Goal: Transaction & Acquisition: Subscribe to service/newsletter

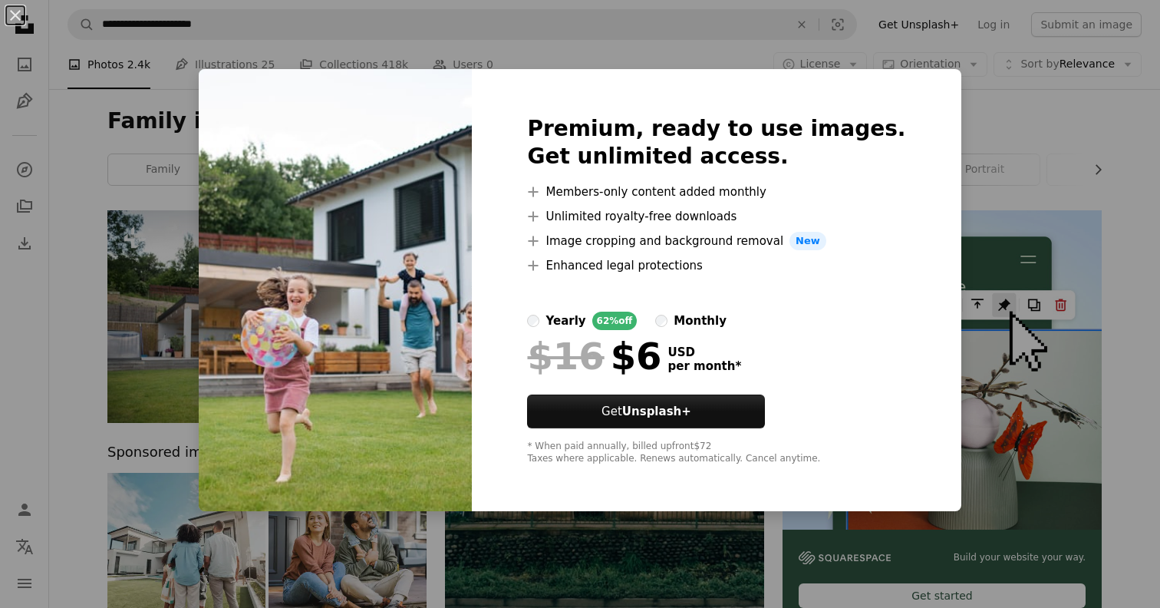
scroll to position [77, 0]
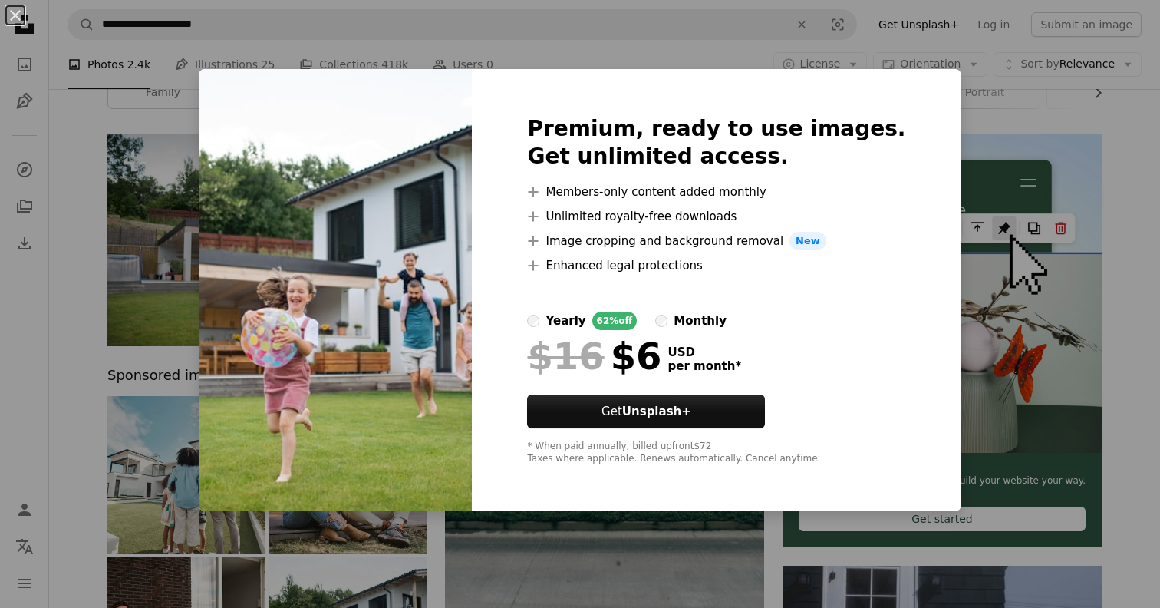
click at [53, 227] on div "An X shape Premium, ready to use images. Get unlimited access. A plus sign Memb…" at bounding box center [580, 304] width 1160 height 608
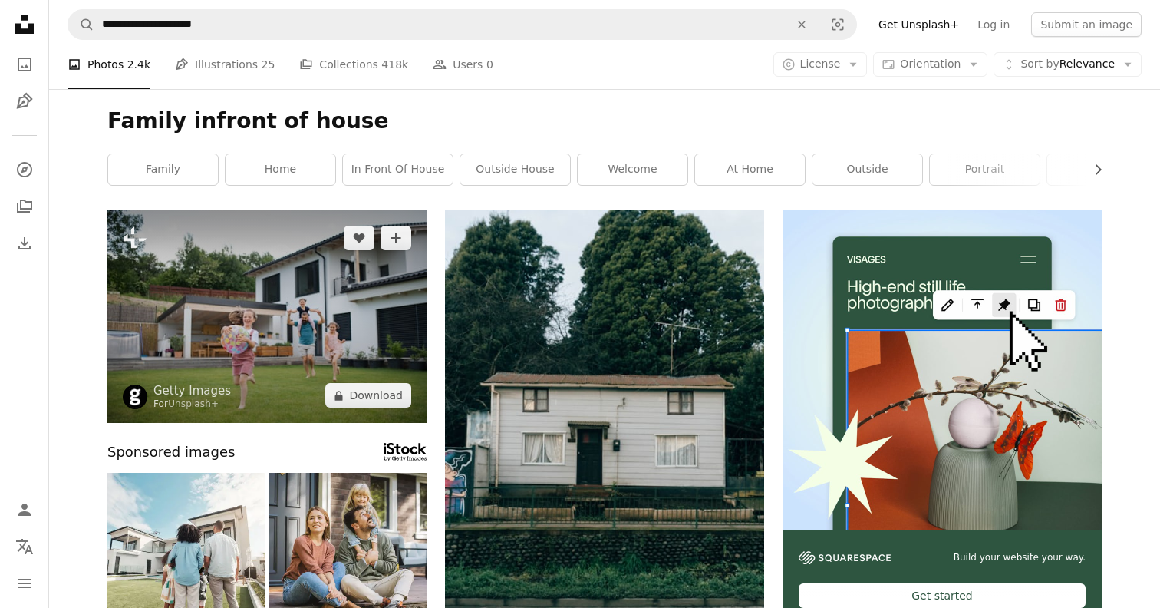
click at [346, 315] on img at bounding box center [266, 316] width 319 height 212
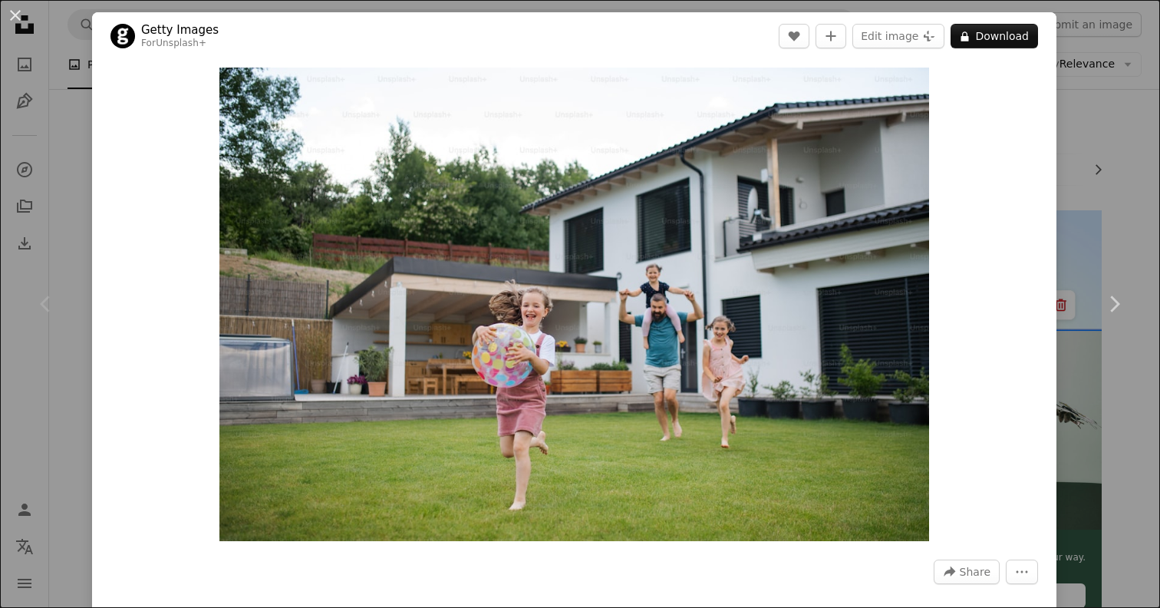
click at [1012, 54] on header "Getty Images For Unsplash+ A heart A plus sign Edit image Plus sign for Unsplas…" at bounding box center [574, 36] width 964 height 48
click at [1004, 33] on button "A lock Download" at bounding box center [993, 36] width 87 height 25
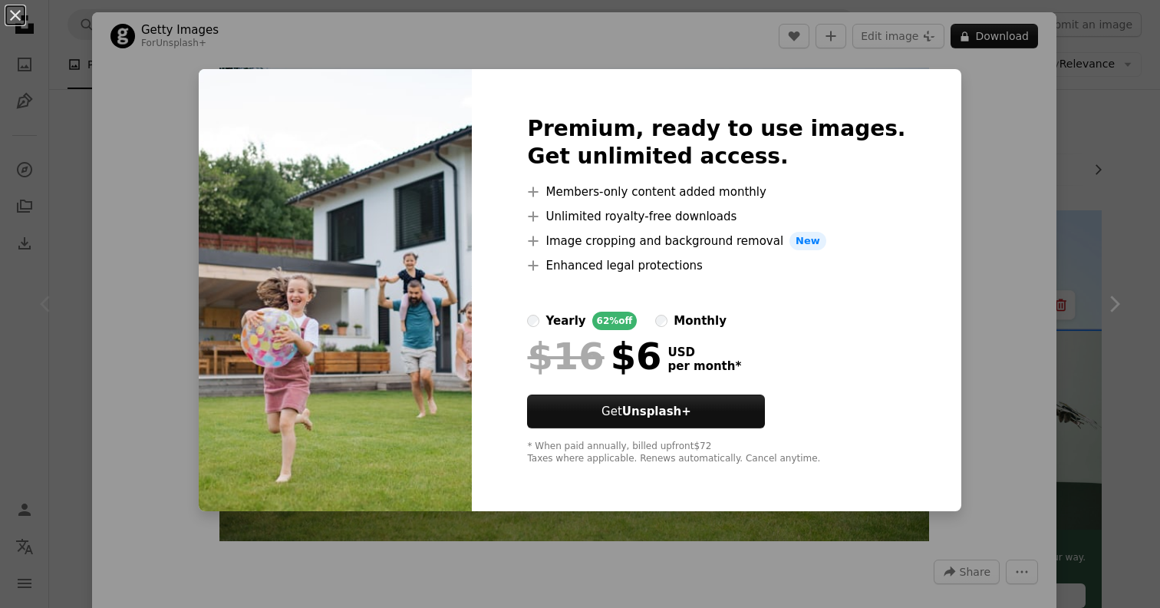
drag, startPoint x: 667, startPoint y: 187, endPoint x: 723, endPoint y: 212, distance: 60.4
click at [723, 212] on ul "A plus sign Members-only content added monthly A plus sign Unlimited royalty-fr…" at bounding box center [716, 229] width 378 height 92
click at [1131, 218] on div "An X shape Premium, ready to use images. Get unlimited access. A plus sign Memb…" at bounding box center [580, 304] width 1160 height 608
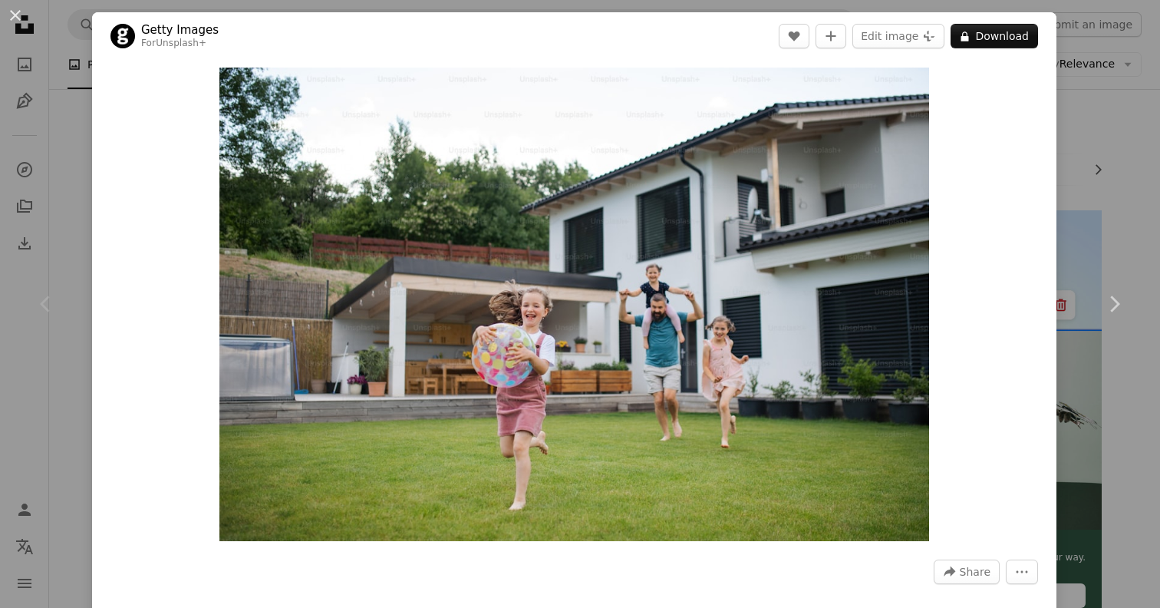
click at [1121, 201] on div "An X shape Chevron left Chevron right Getty Images For Unsplash+ A heart A plus…" at bounding box center [580, 304] width 1160 height 608
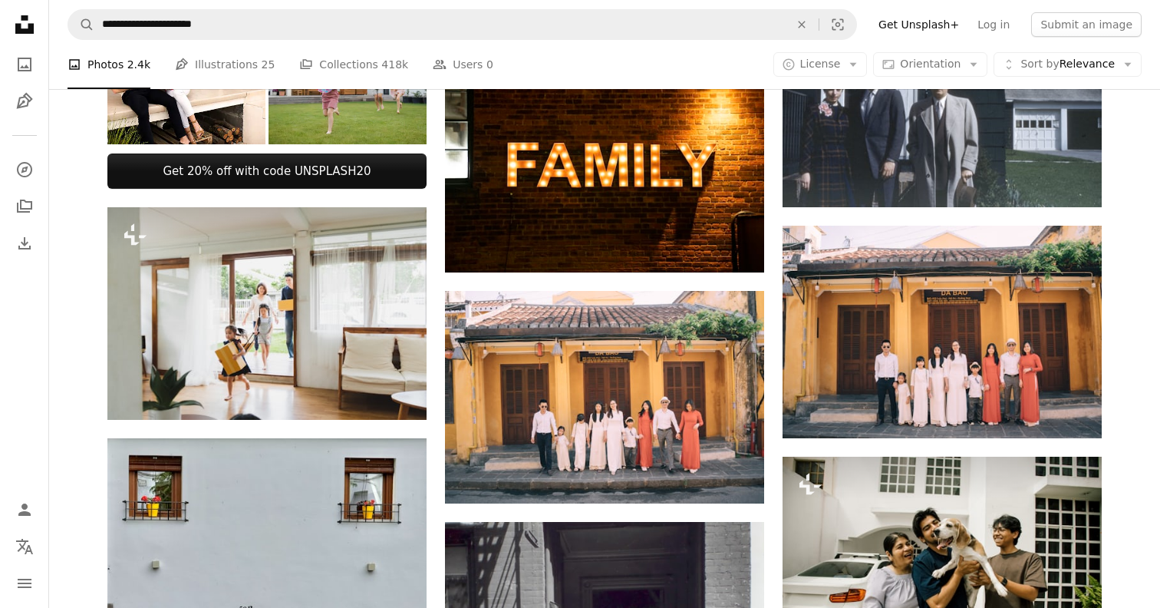
scroll to position [654, 0]
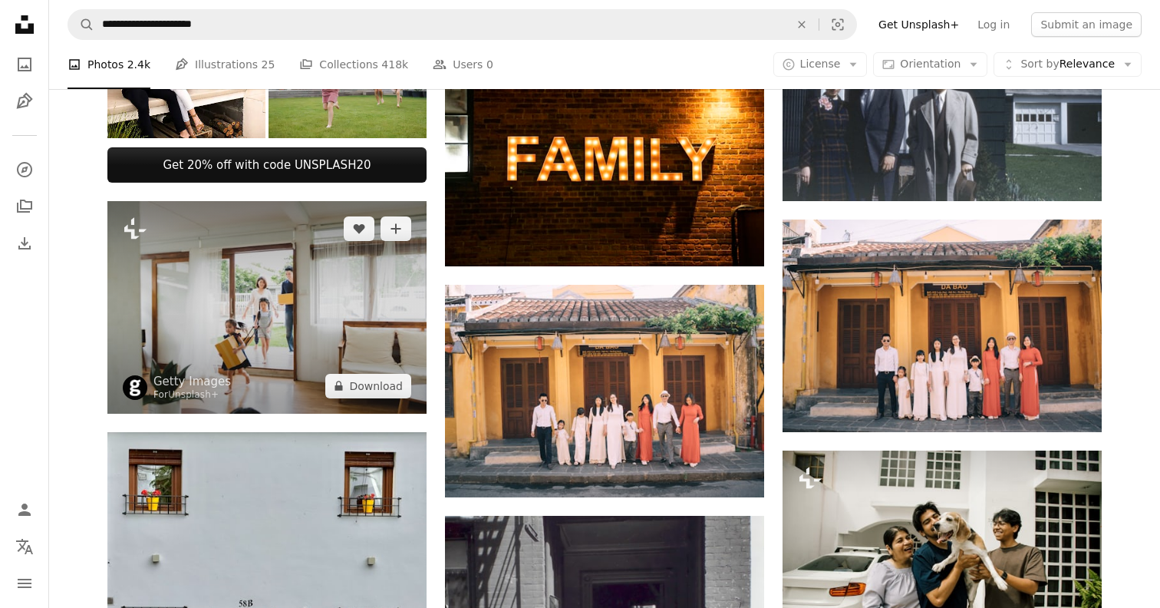
click at [328, 343] on img at bounding box center [266, 307] width 319 height 212
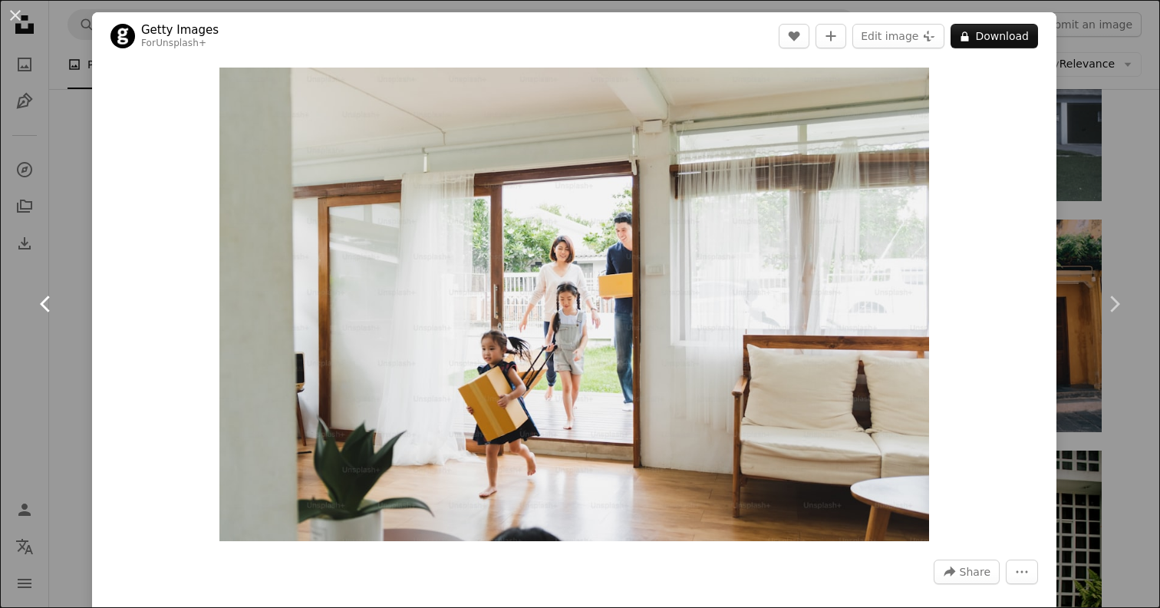
click at [56, 332] on link "Chevron left" at bounding box center [46, 303] width 92 height 147
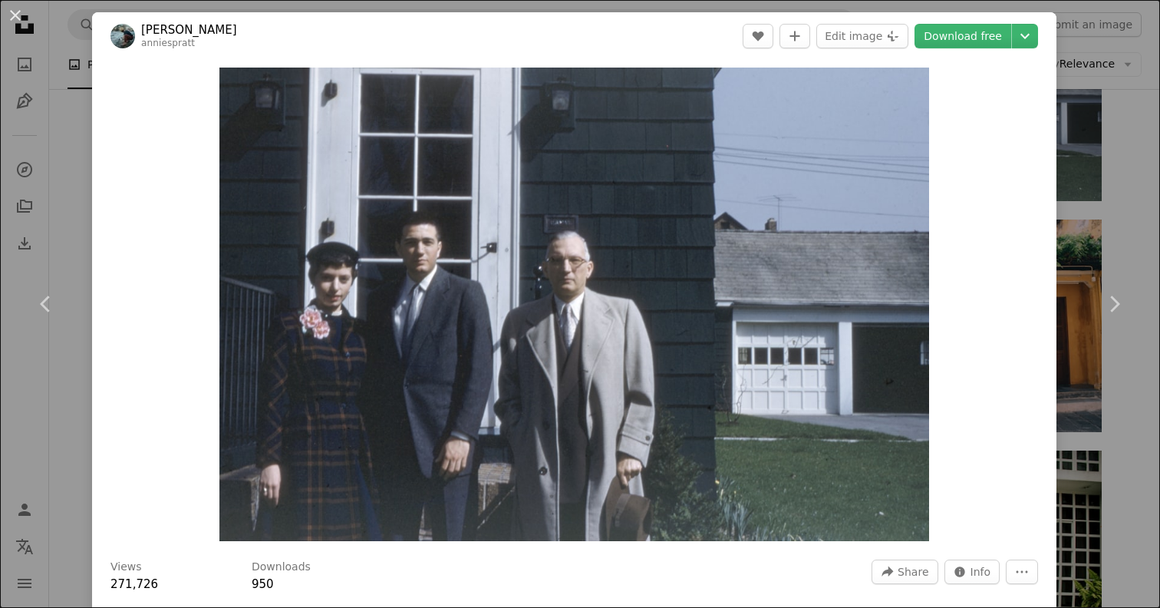
click at [1130, 178] on div "An X shape Chevron left Chevron right [PERSON_NAME] anniespratt A heart A plus …" at bounding box center [580, 304] width 1160 height 608
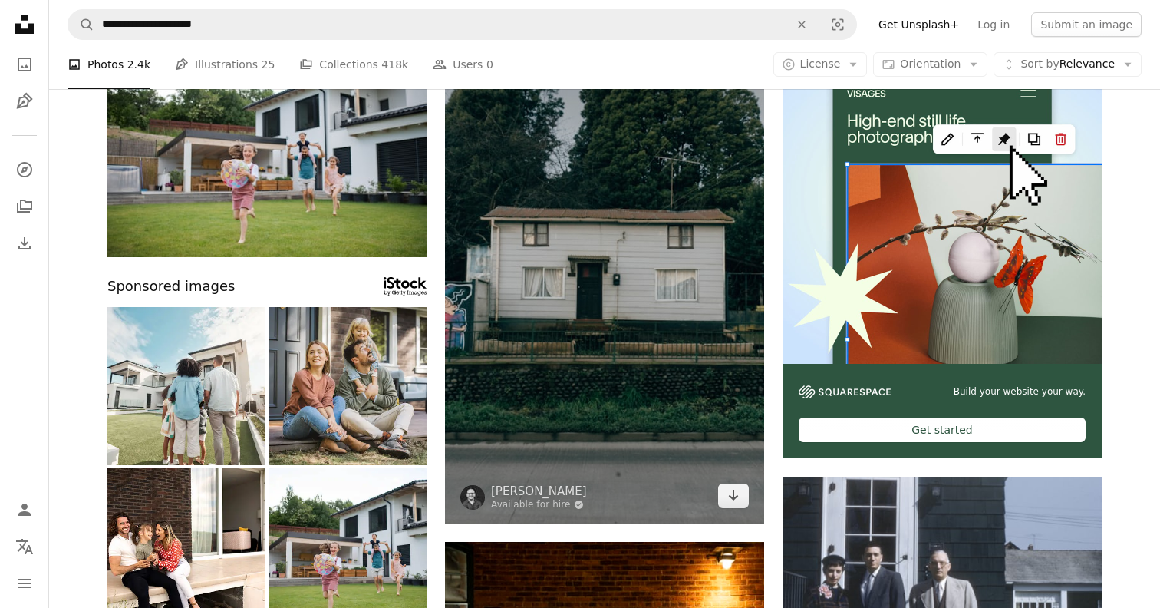
scroll to position [166, 0]
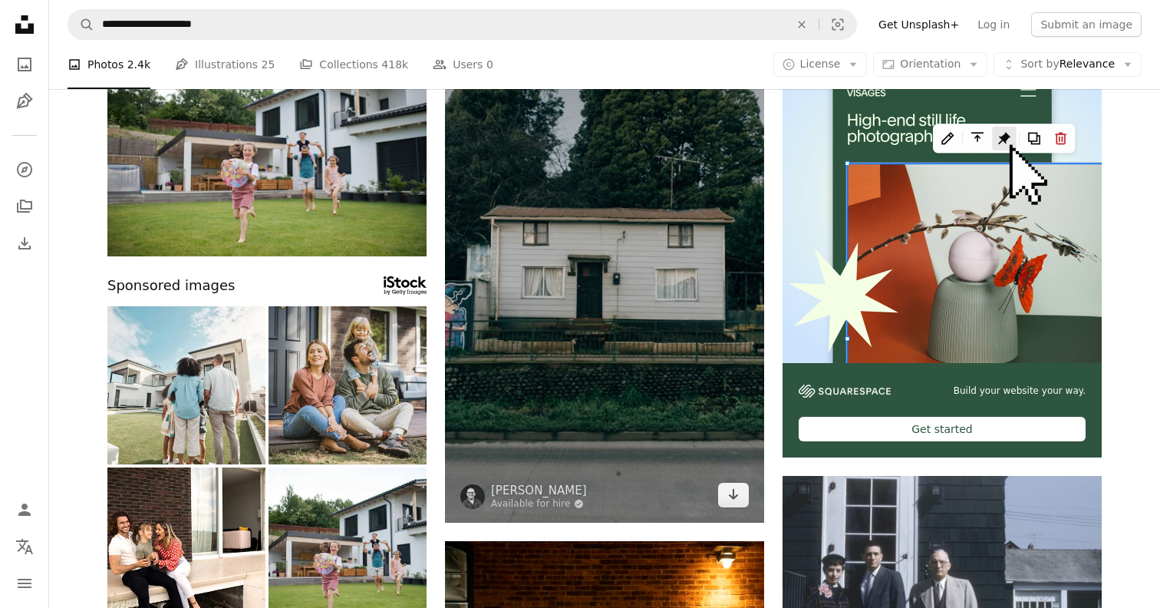
click at [627, 356] on img at bounding box center [604, 283] width 319 height 479
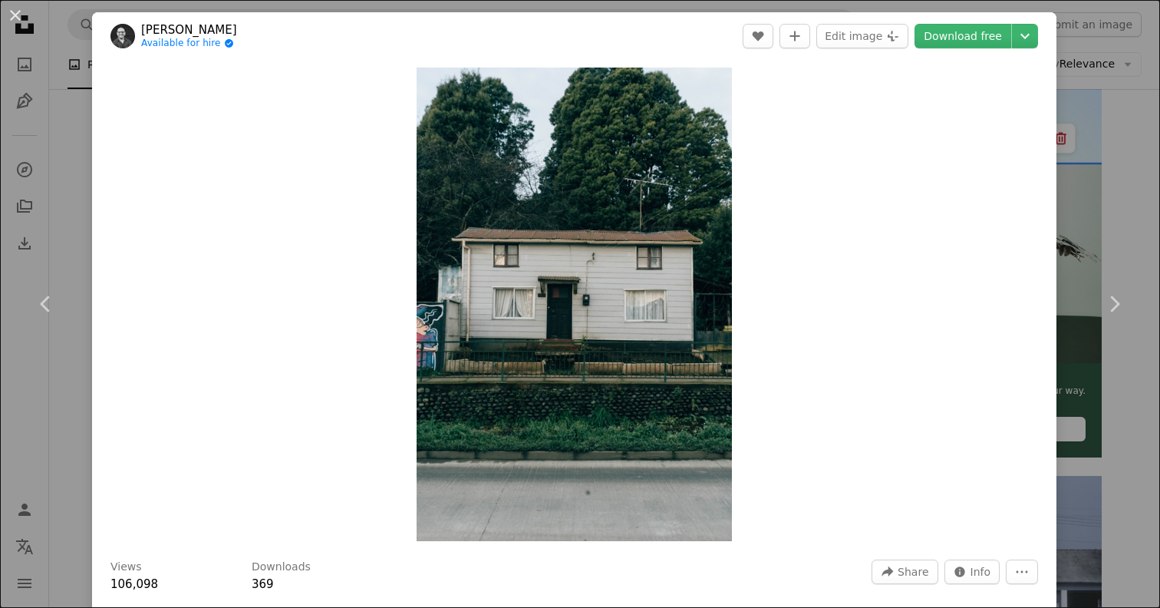
click at [70, 413] on div "An X shape Chevron left Chevron right [PERSON_NAME] Available for hire A checkm…" at bounding box center [580, 304] width 1160 height 608
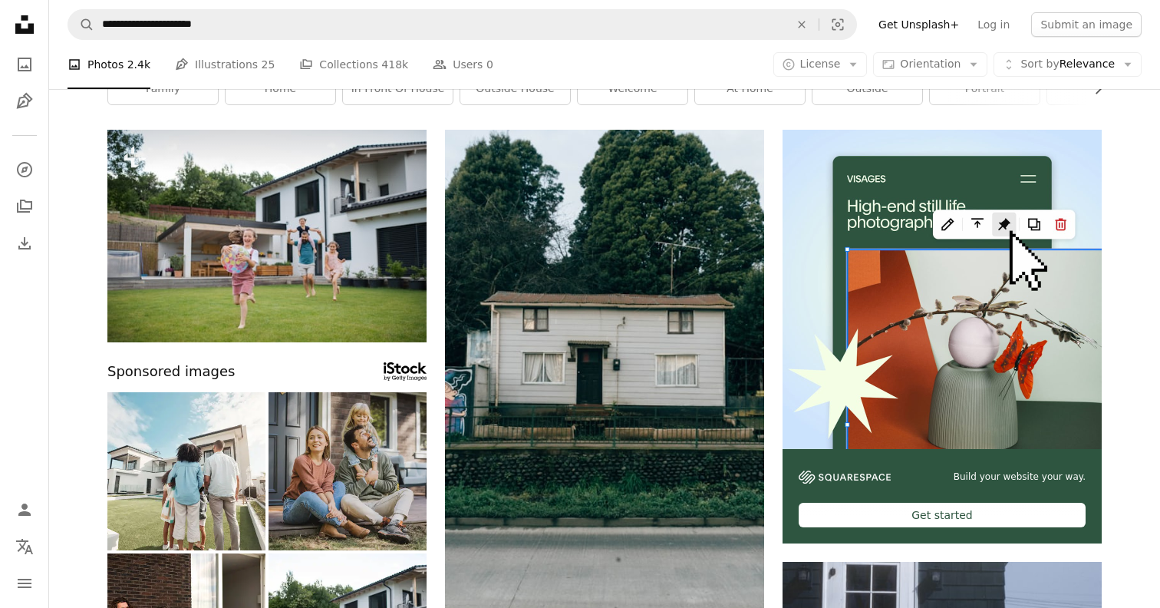
scroll to position [82, 0]
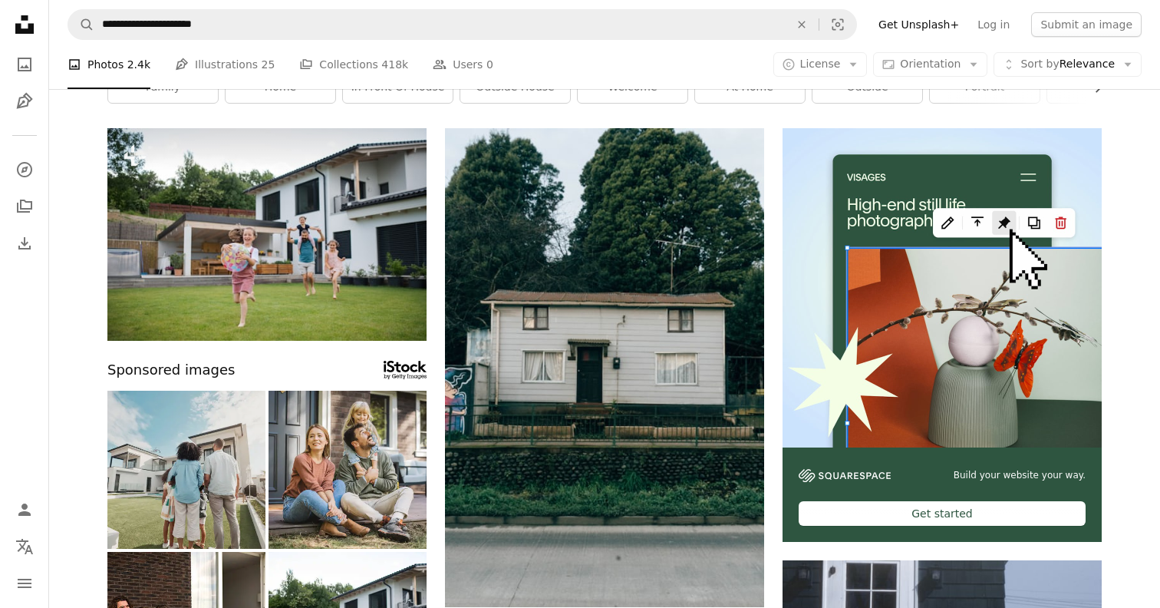
click at [210, 456] on img at bounding box center [186, 469] width 158 height 158
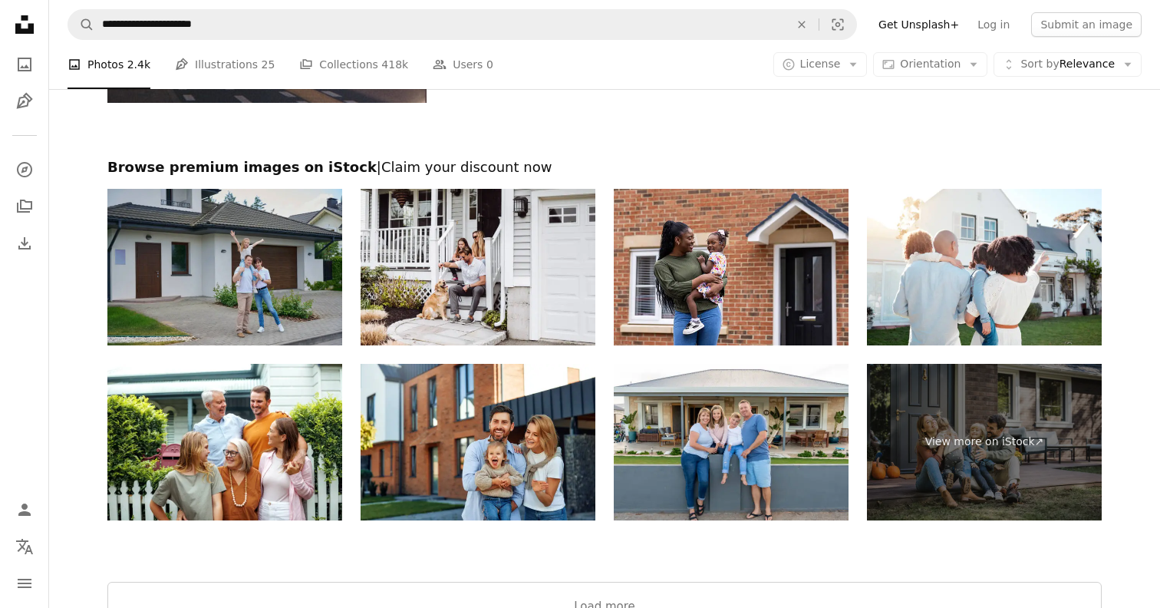
scroll to position [2740, 0]
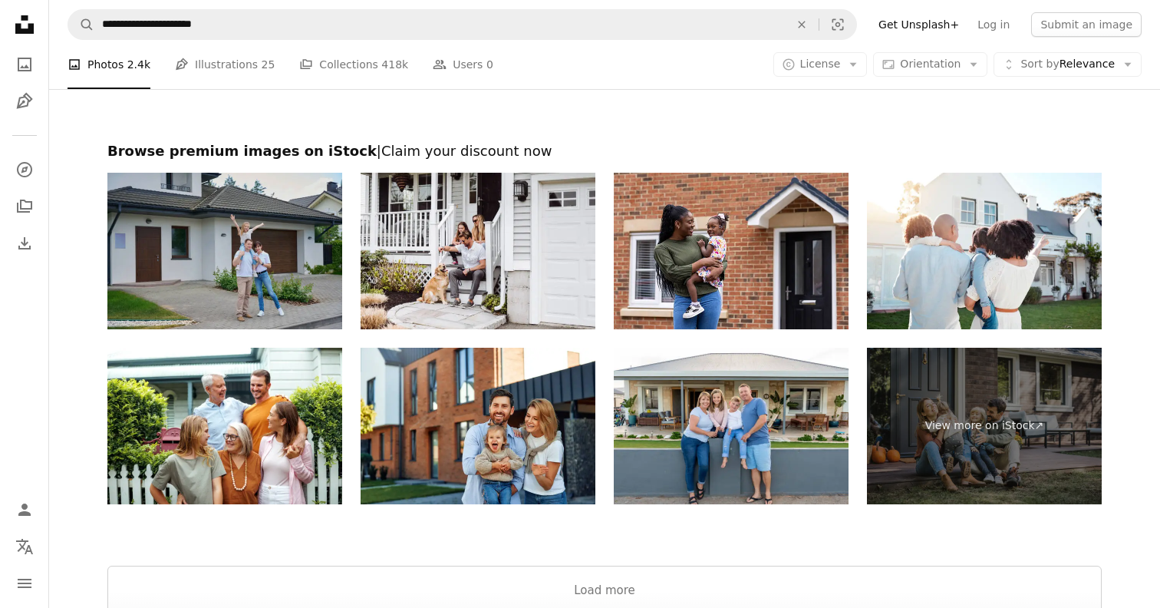
click at [285, 255] on img at bounding box center [224, 251] width 235 height 156
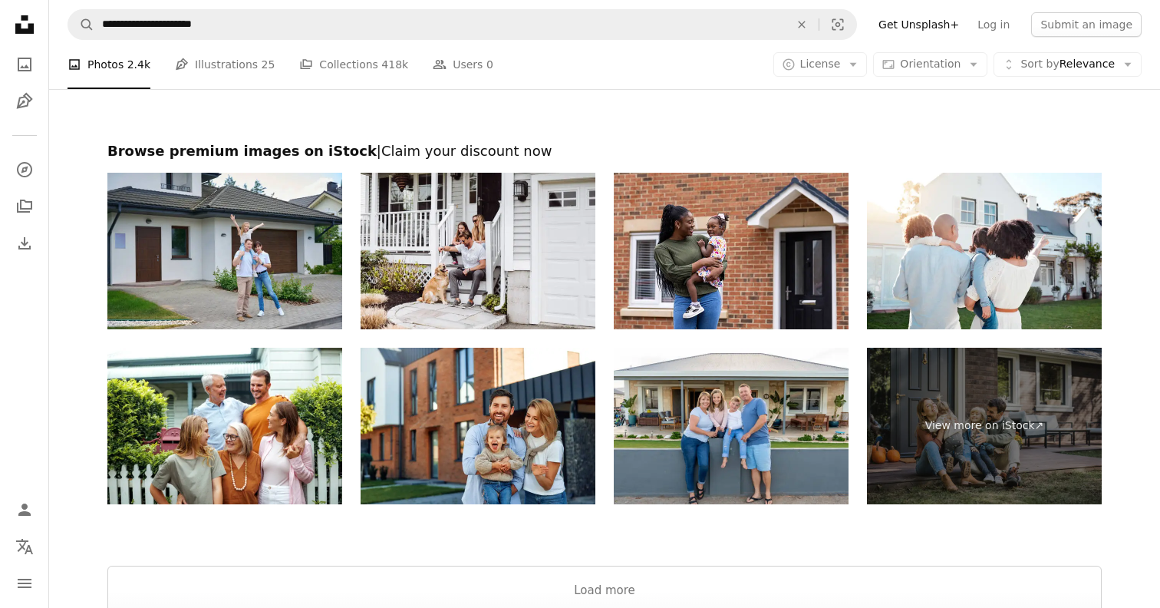
click at [968, 22] on link "Get Unsplash+" at bounding box center [918, 24] width 99 height 25
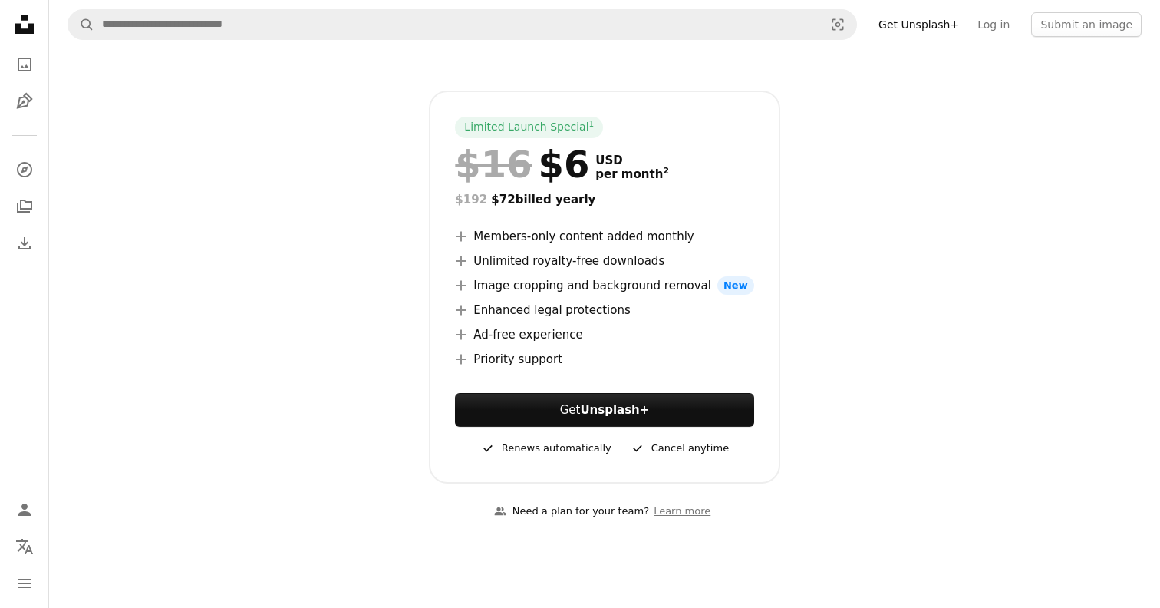
scroll to position [222, 0]
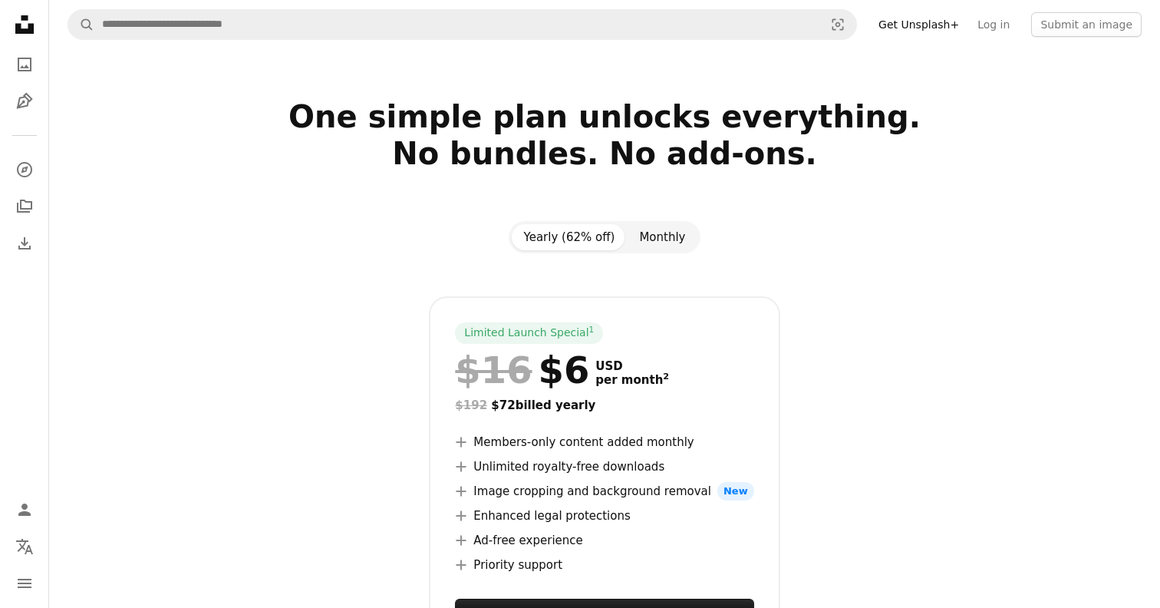
click at [669, 240] on button "Monthly" at bounding box center [662, 237] width 71 height 26
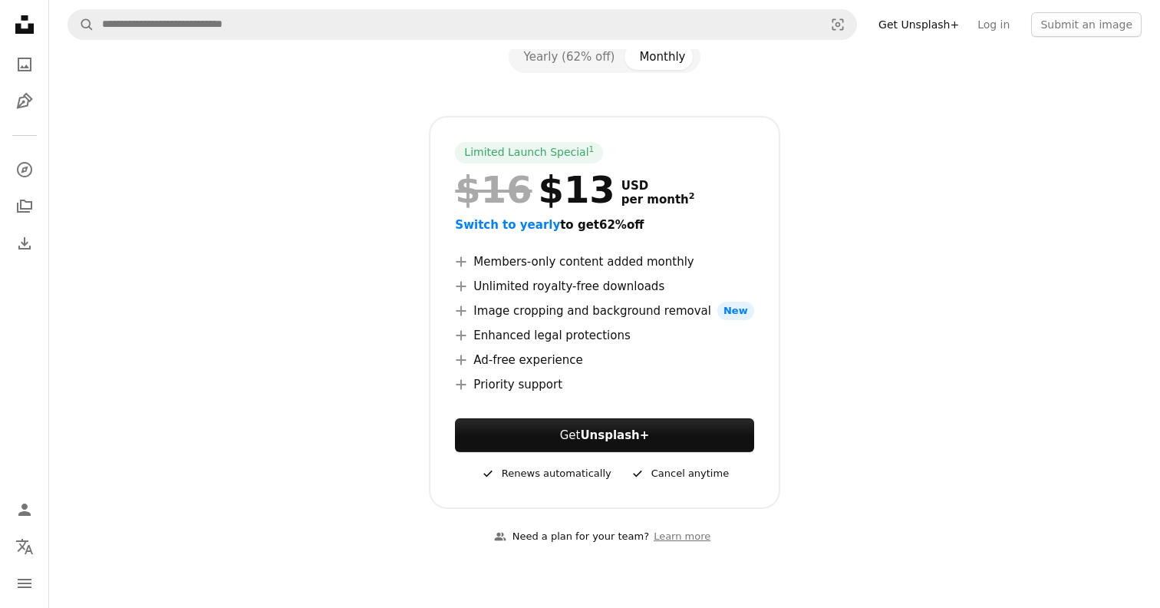
scroll to position [183, 0]
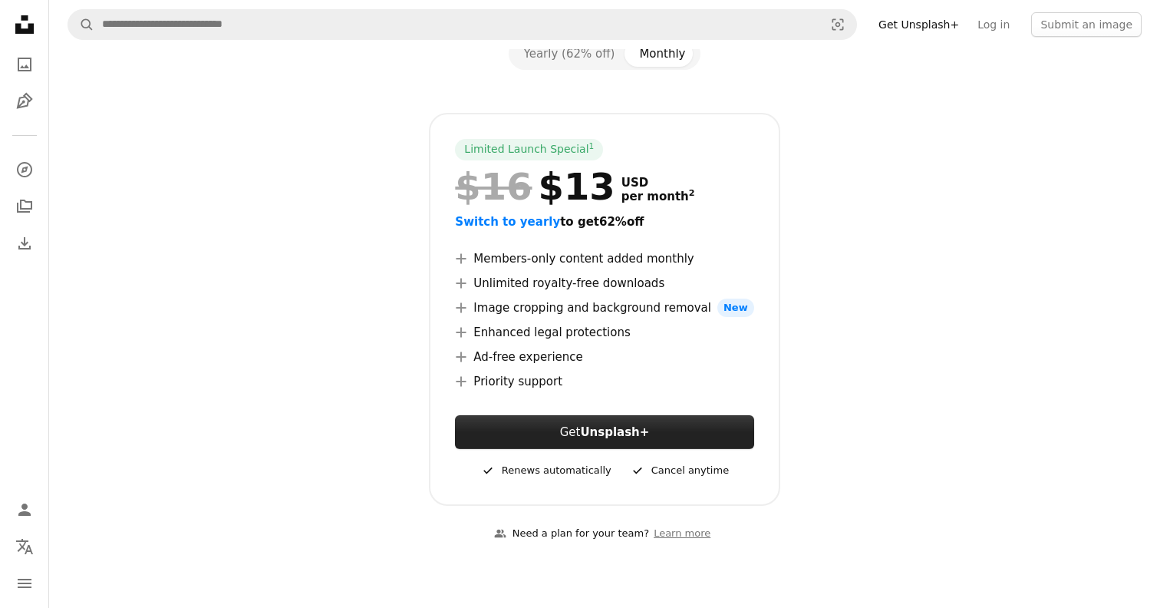
click at [566, 432] on button "Get Unsplash+" at bounding box center [604, 432] width 298 height 34
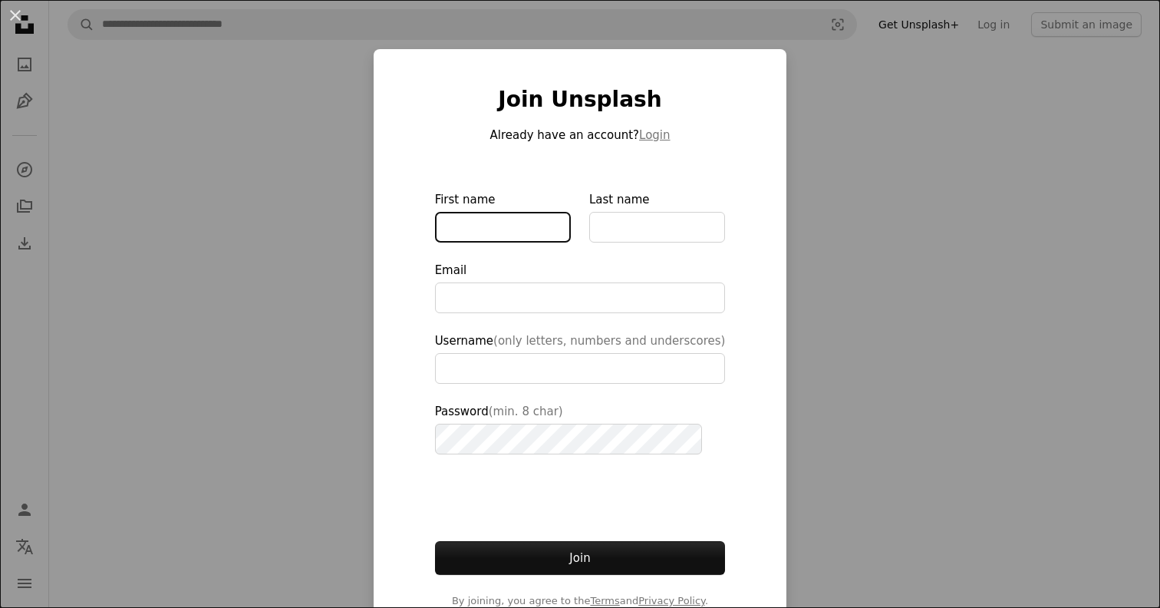
click at [520, 225] on input "First name" at bounding box center [503, 227] width 136 height 31
type input "**********"
type input "*******"
type input "********"
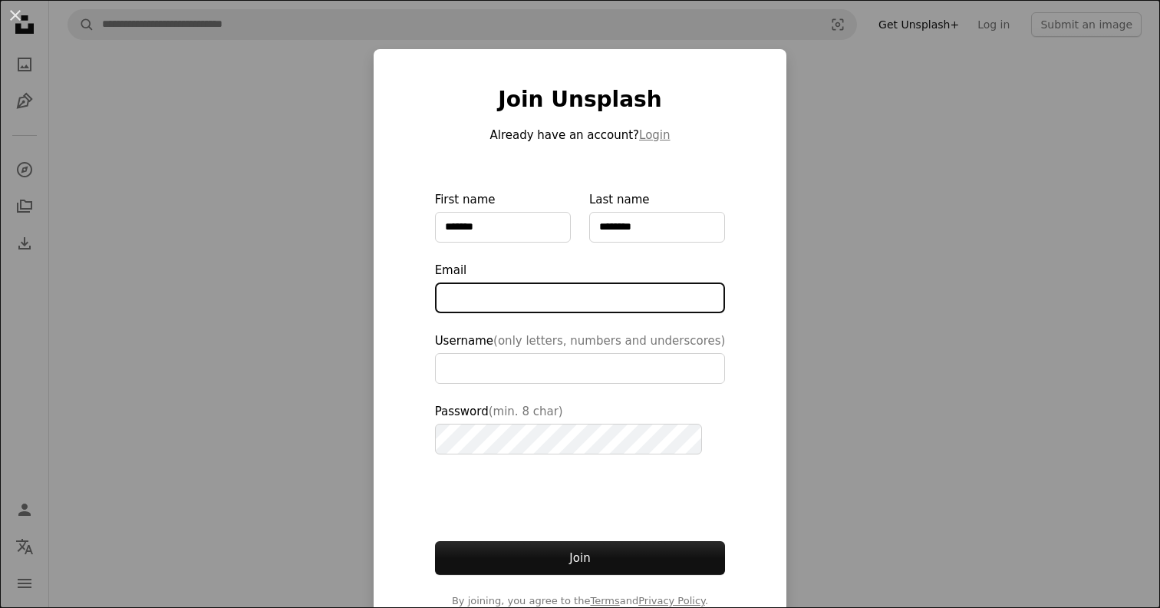
click at [562, 298] on input "Email" at bounding box center [580, 297] width 291 height 31
type input "**********"
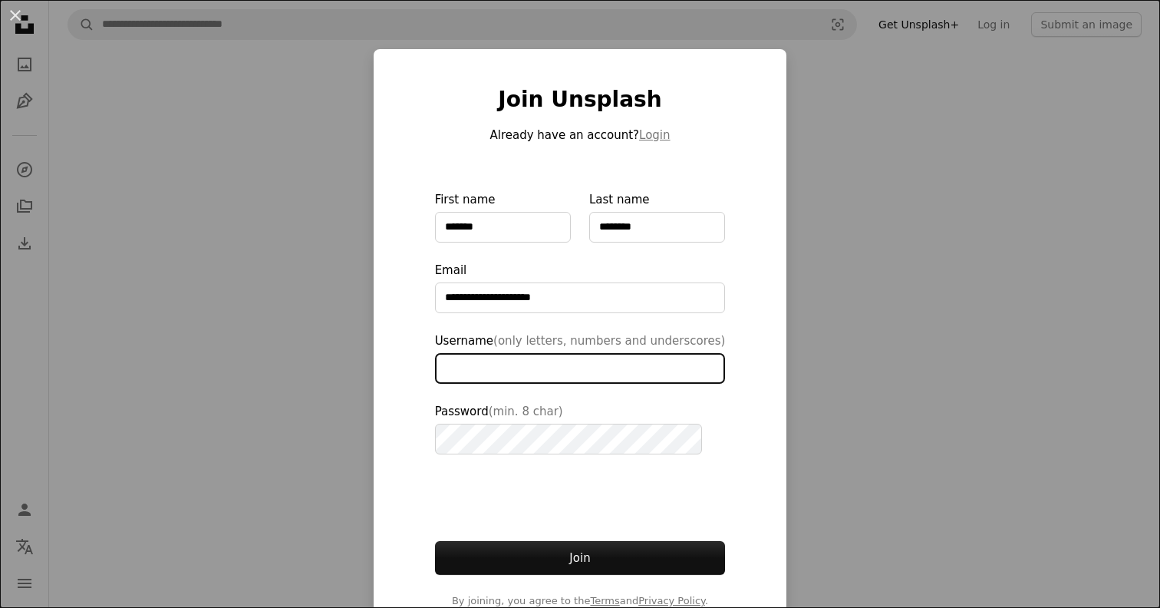
click at [564, 370] on input "Username (only letters, numbers and underscores)" at bounding box center [580, 368] width 291 height 31
type input "****"
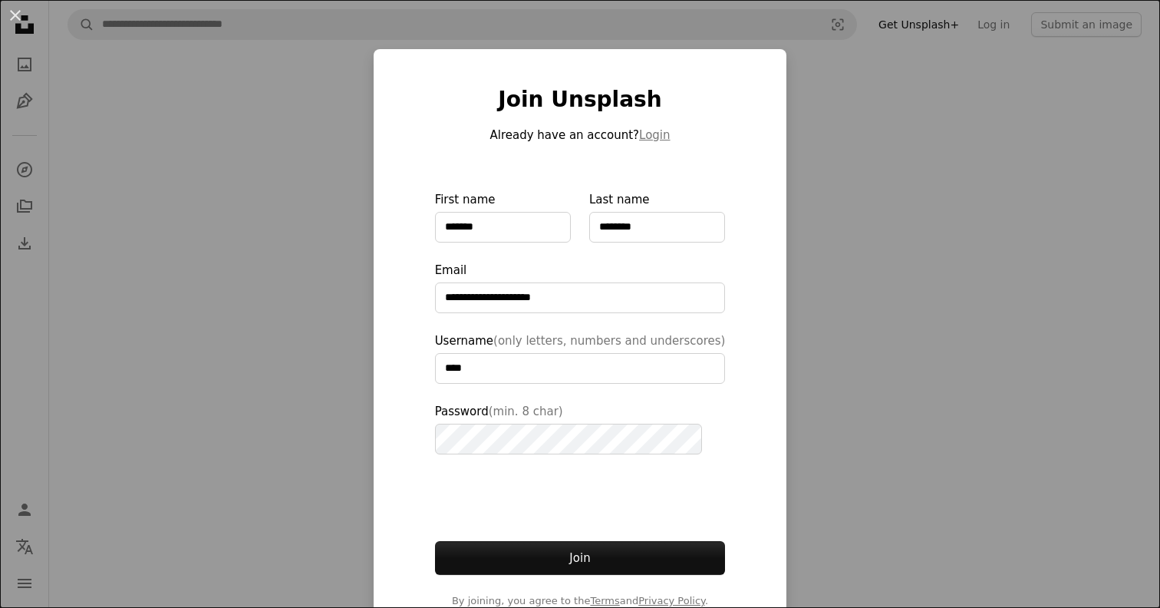
click at [825, 360] on div "**********" at bounding box center [580, 304] width 1160 height 608
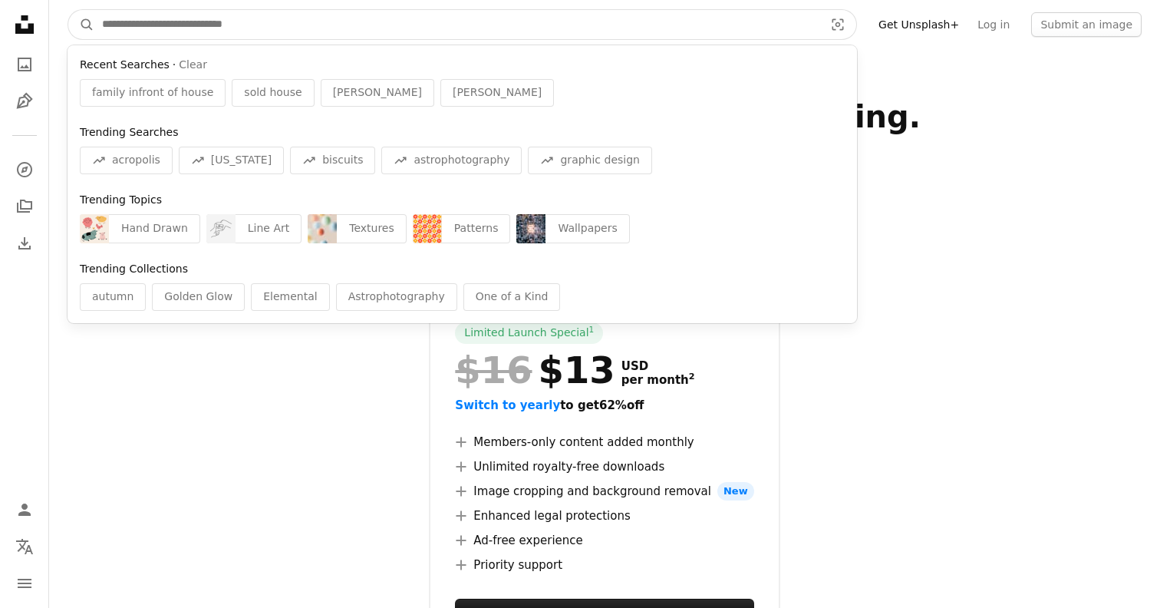
click at [243, 19] on input "Find visuals sitewide" at bounding box center [456, 24] width 725 height 29
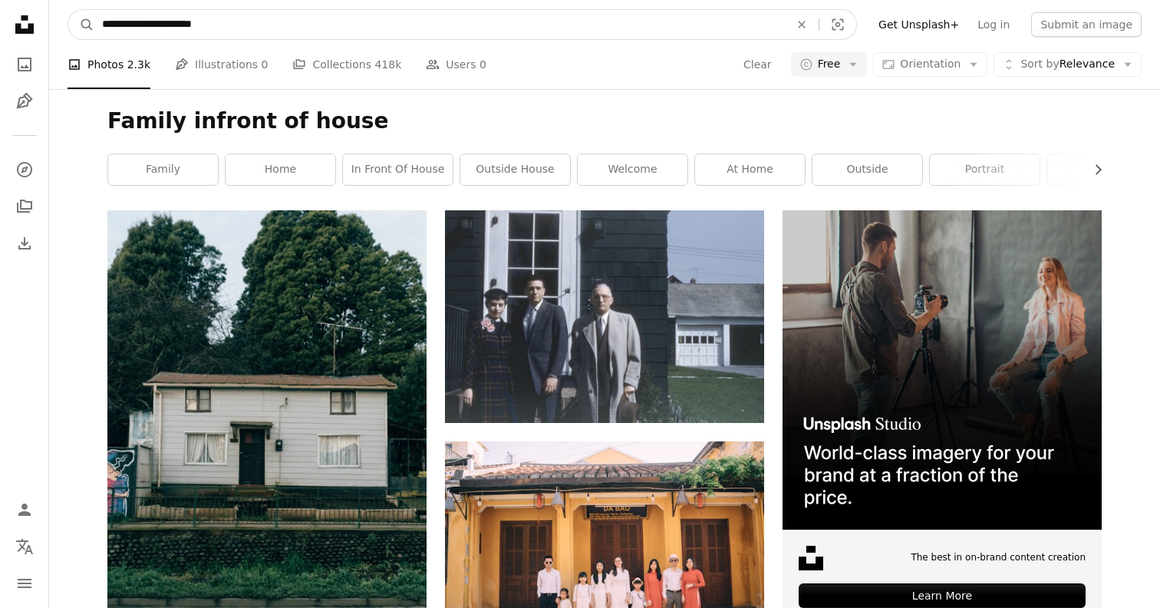
click at [284, 26] on input "**********" at bounding box center [439, 24] width 690 height 29
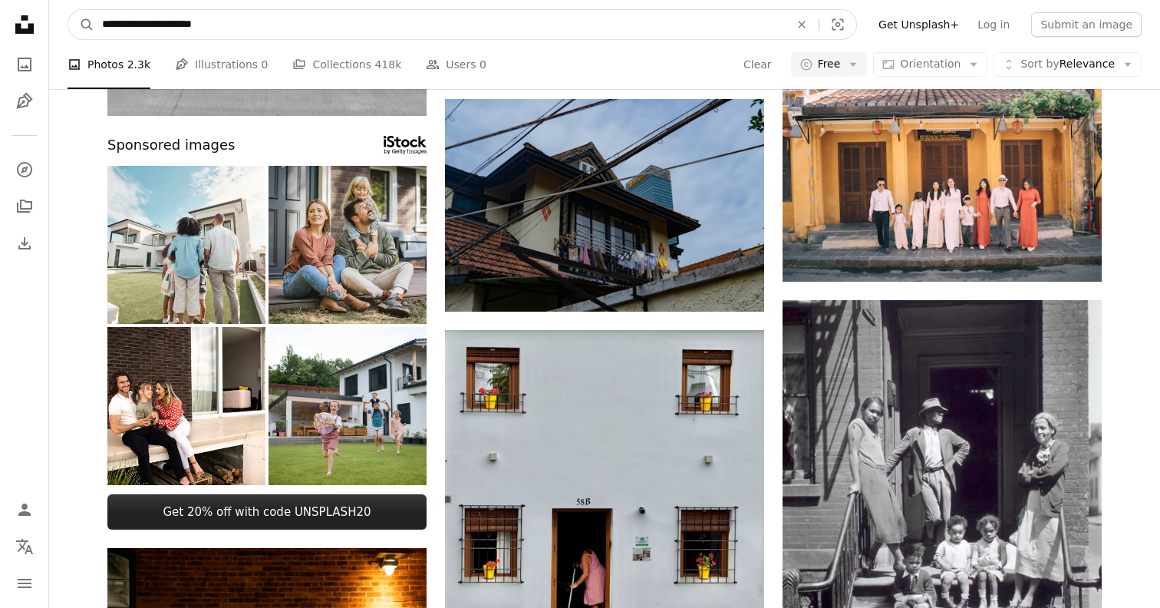
scroll to position [575, 0]
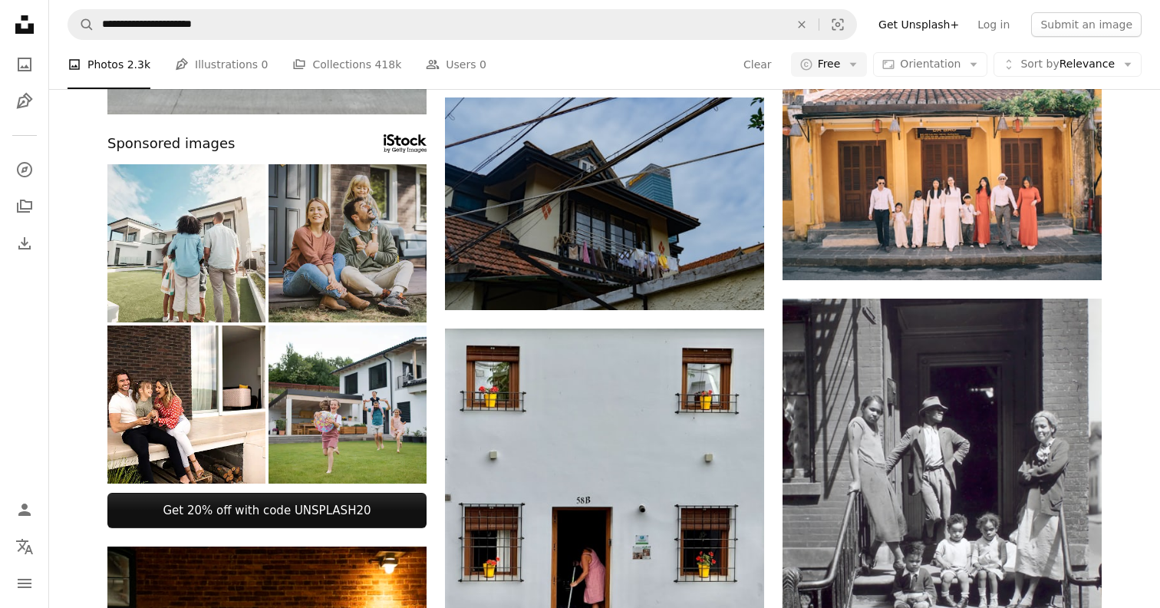
click at [363, 239] on img at bounding box center [347, 243] width 158 height 158
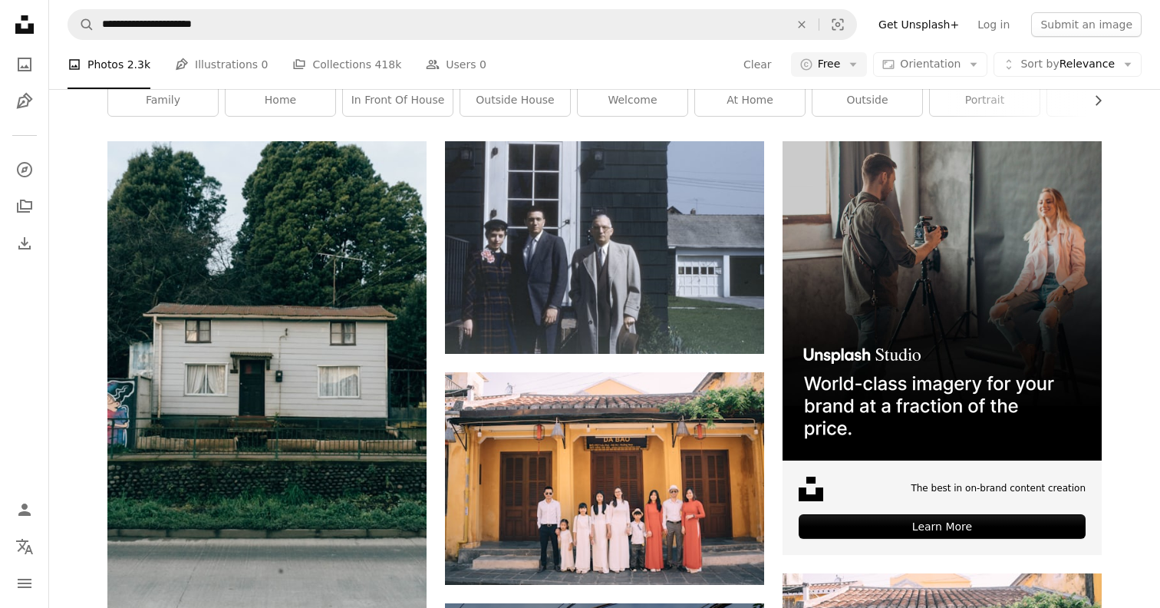
scroll to position [0, 0]
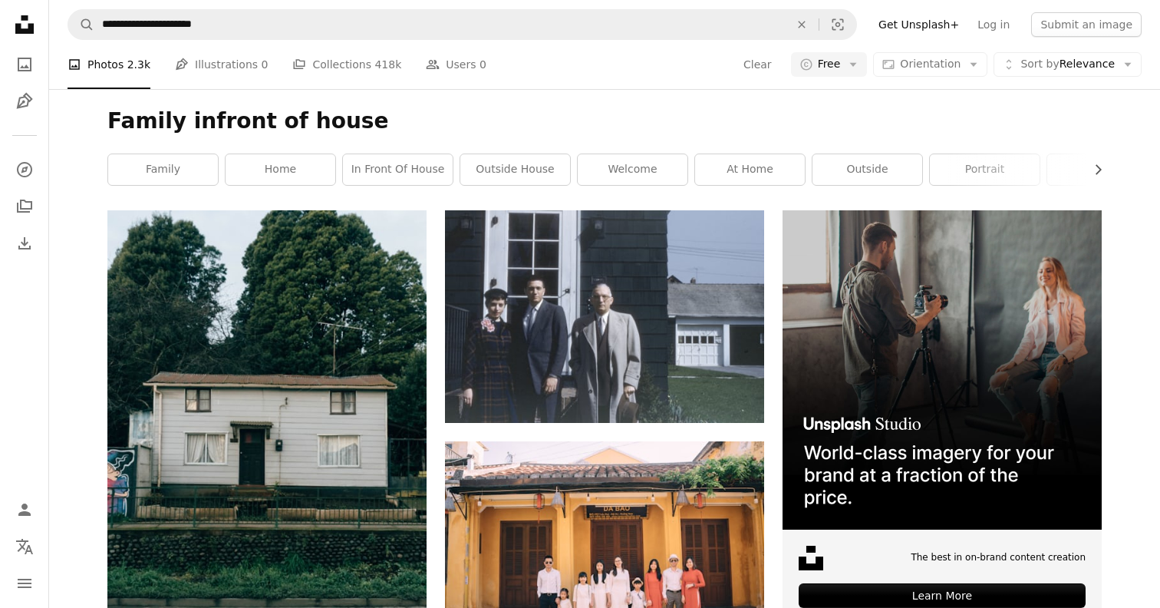
click at [838, 83] on div "A photo Photos 2.3k Pen Tool Illustrations 0 A stack of folders Collections 418…" at bounding box center [605, 64] width 1074 height 49
click at [838, 59] on span "Free" at bounding box center [829, 64] width 23 height 15
click at [848, 126] on span "All" at bounding box center [877, 131] width 94 height 15
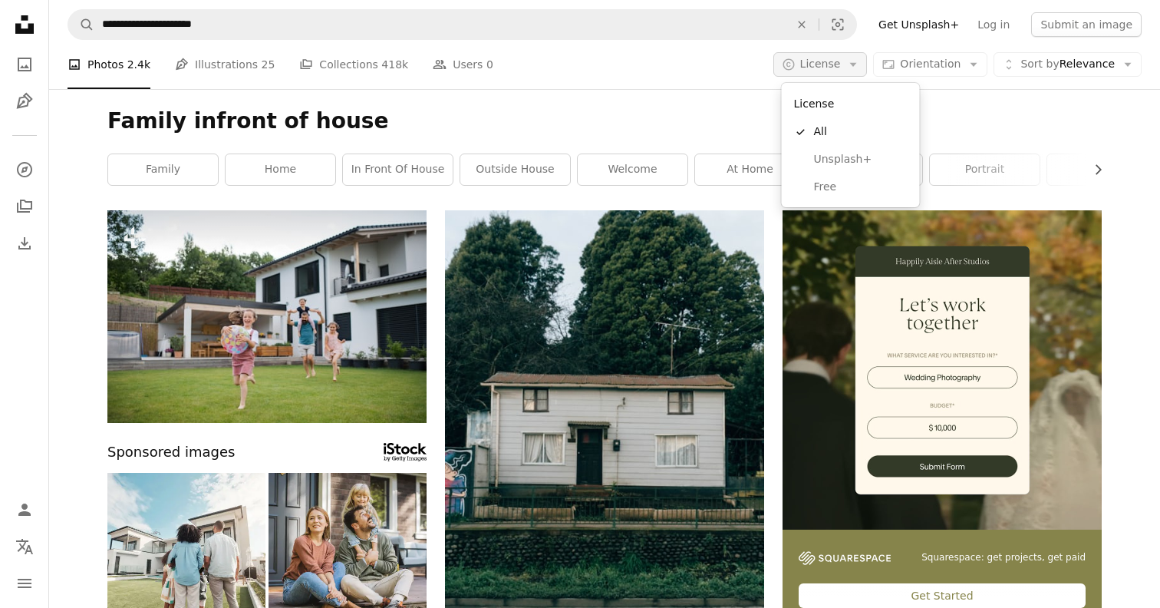
click at [848, 68] on button "A copyright icon © License Arrow down" at bounding box center [820, 64] width 94 height 25
click at [838, 155] on span "Unsplash+" at bounding box center [861, 159] width 94 height 15
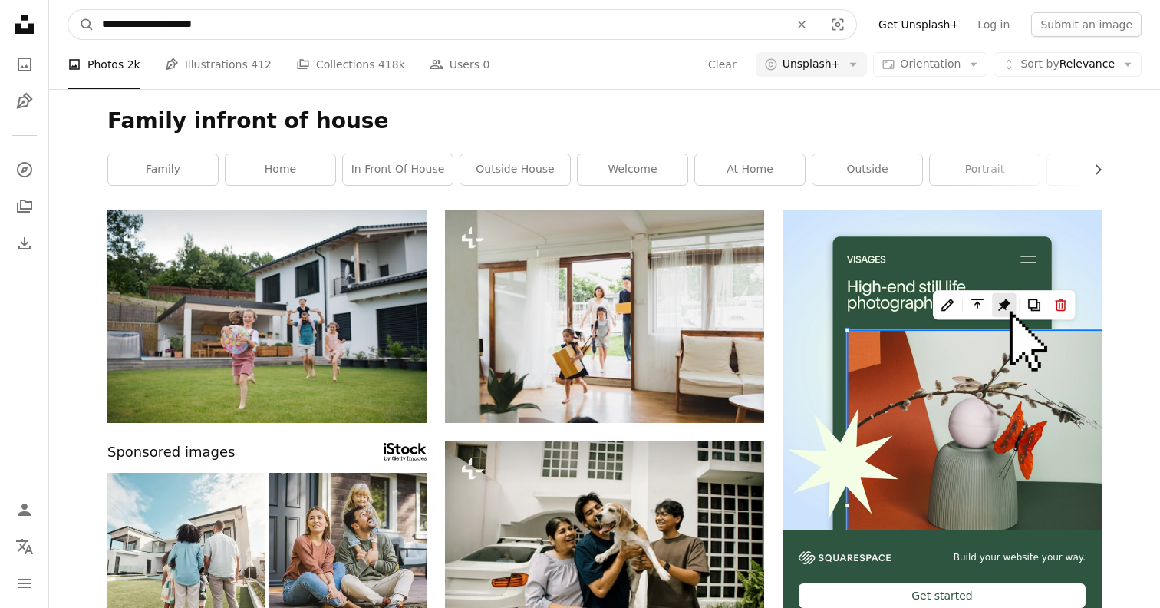
click at [298, 23] on input "**********" at bounding box center [439, 24] width 690 height 29
type input "**********"
click button "A magnifying glass" at bounding box center [81, 24] width 26 height 29
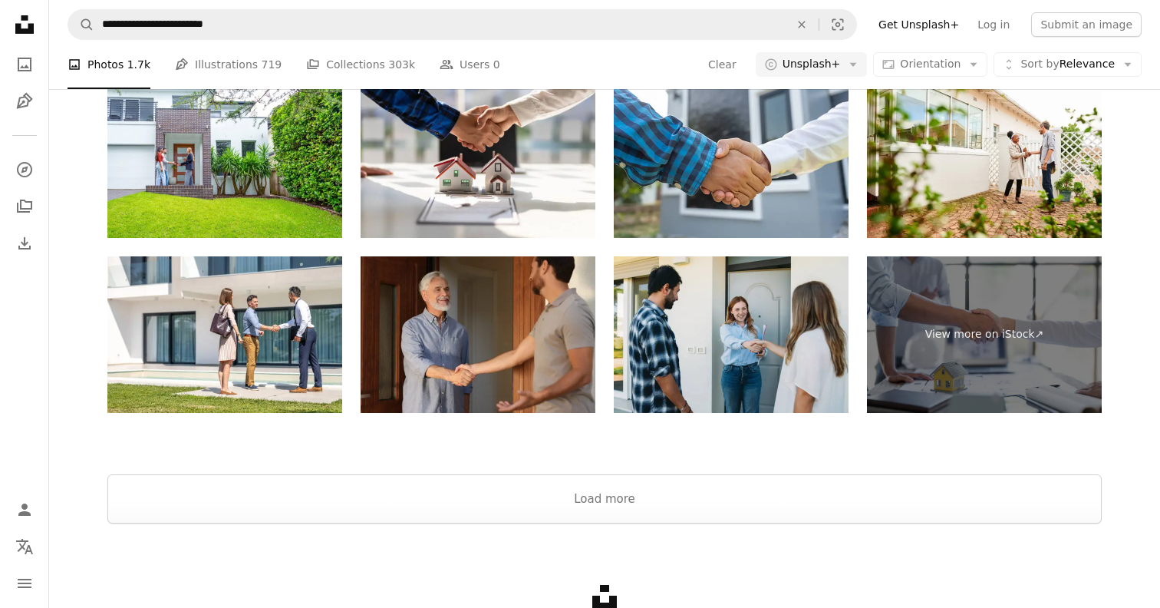
scroll to position [2355, 0]
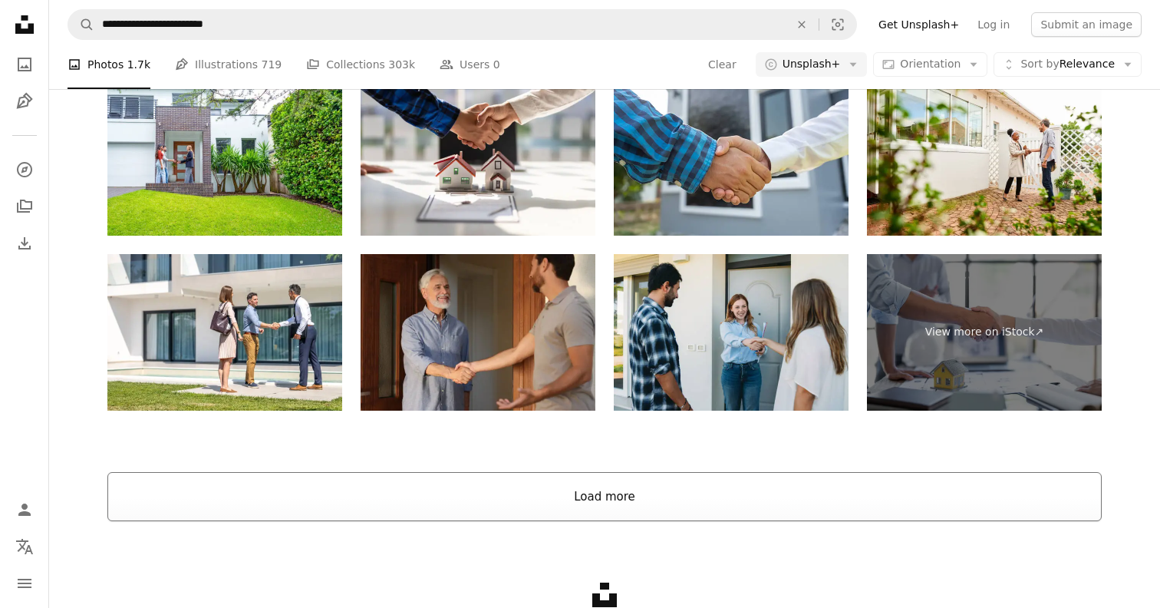
click at [482, 507] on button "Load more" at bounding box center [604, 496] width 994 height 49
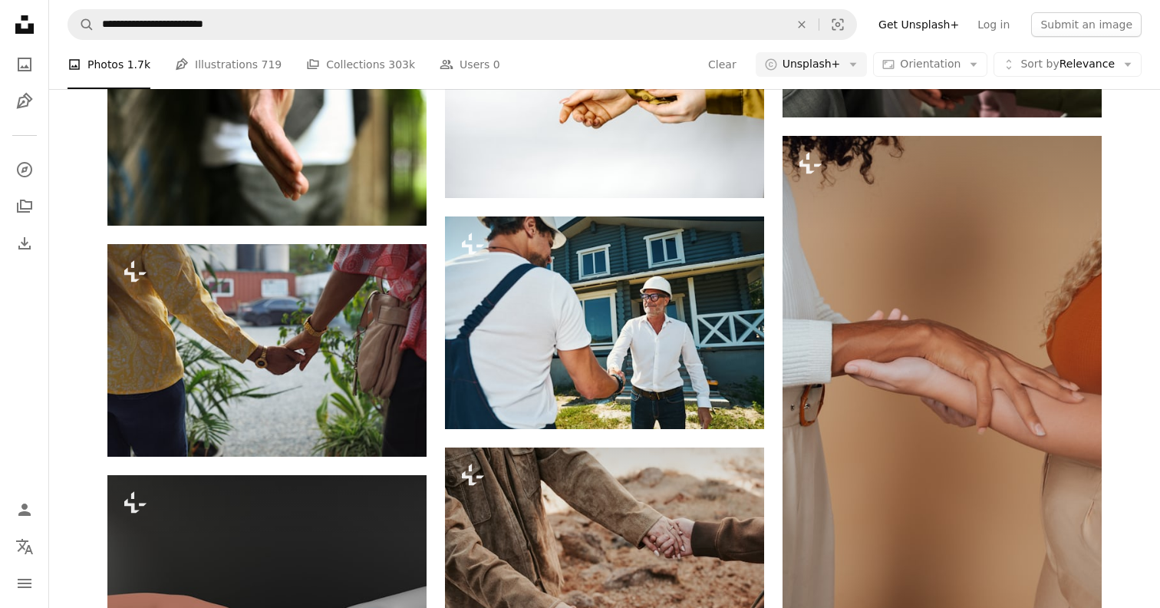
scroll to position [5277, 0]
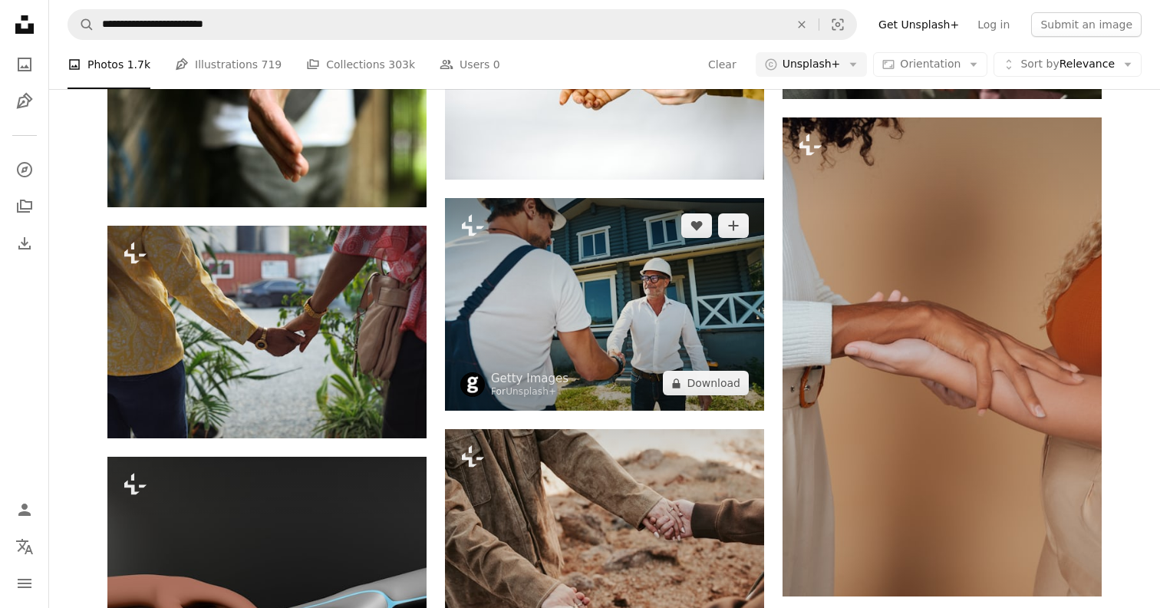
click at [598, 328] on img at bounding box center [604, 304] width 319 height 212
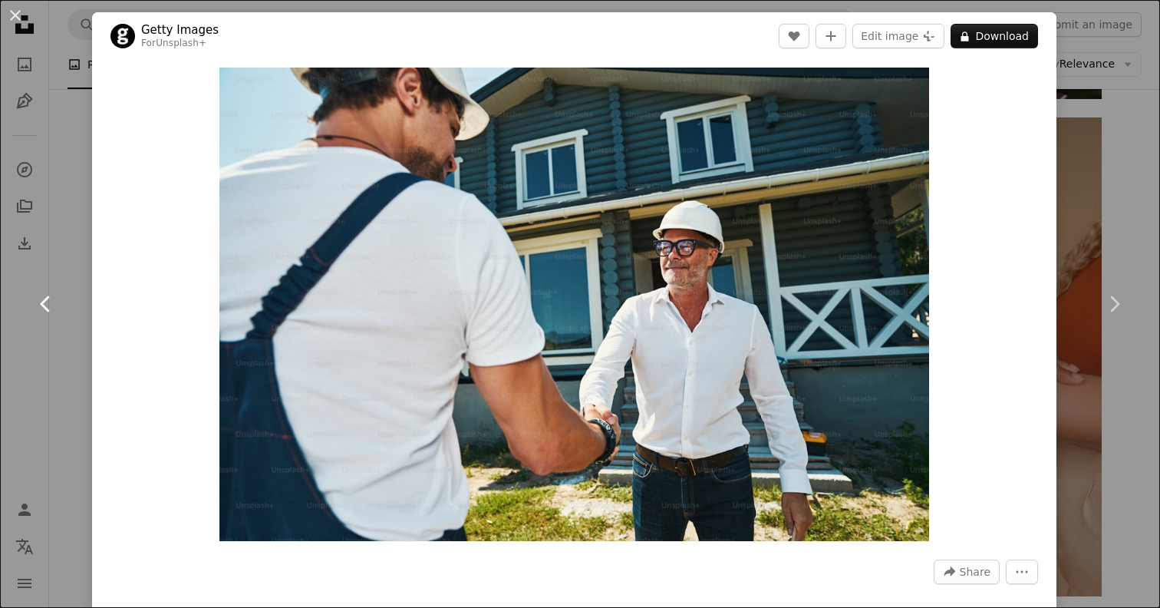
click at [48, 299] on icon "Chevron left" at bounding box center [46, 303] width 25 height 25
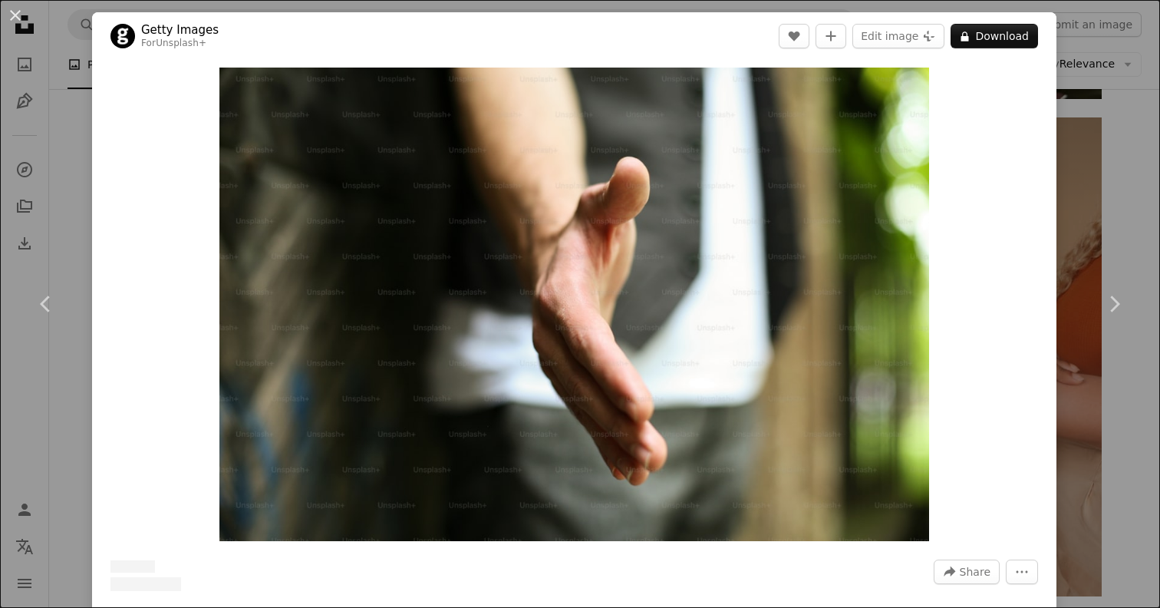
click at [35, 409] on div "An X shape Chevron left Chevron right Getty Images For Unsplash+ A heart A plus…" at bounding box center [580, 304] width 1160 height 608
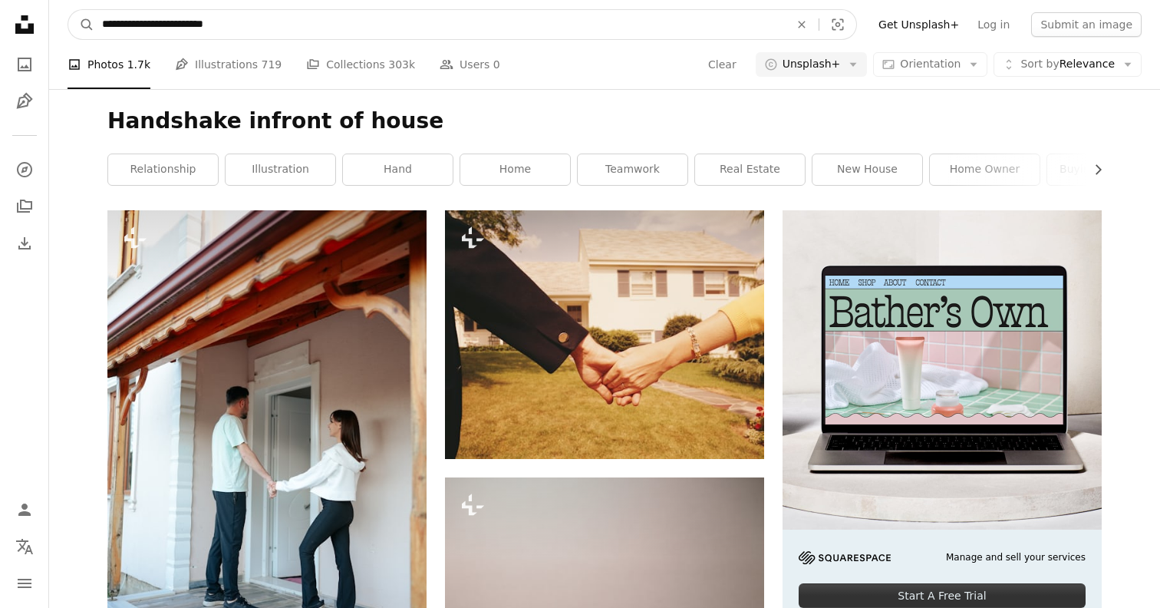
click at [264, 35] on input "**********" at bounding box center [439, 24] width 690 height 29
type input "*"
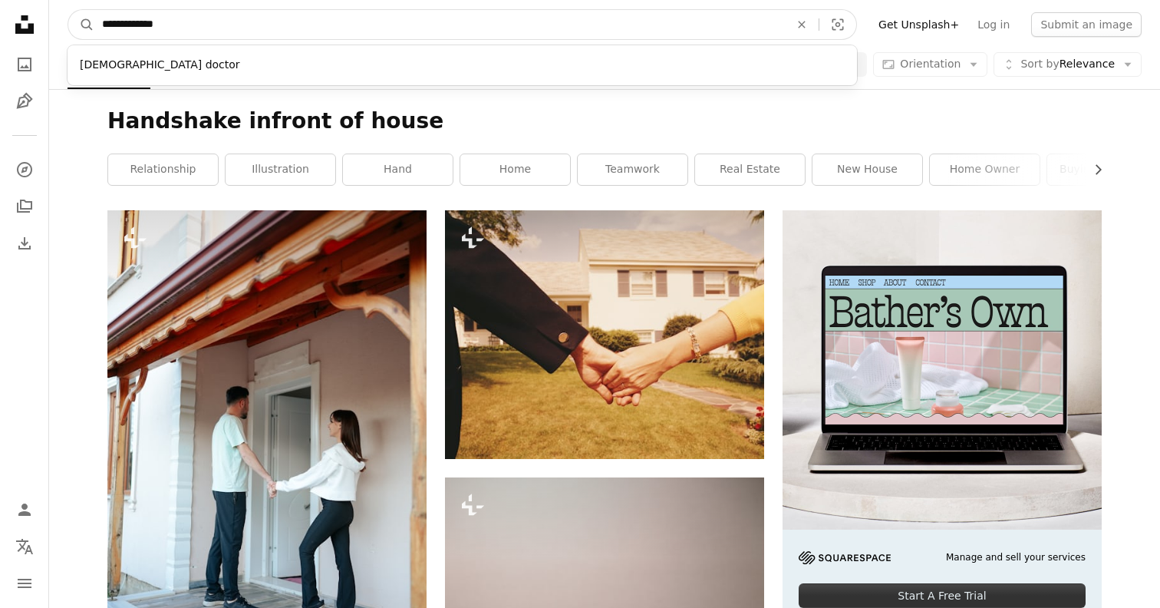
type input "**********"
click button "A magnifying glass" at bounding box center [81, 24] width 26 height 29
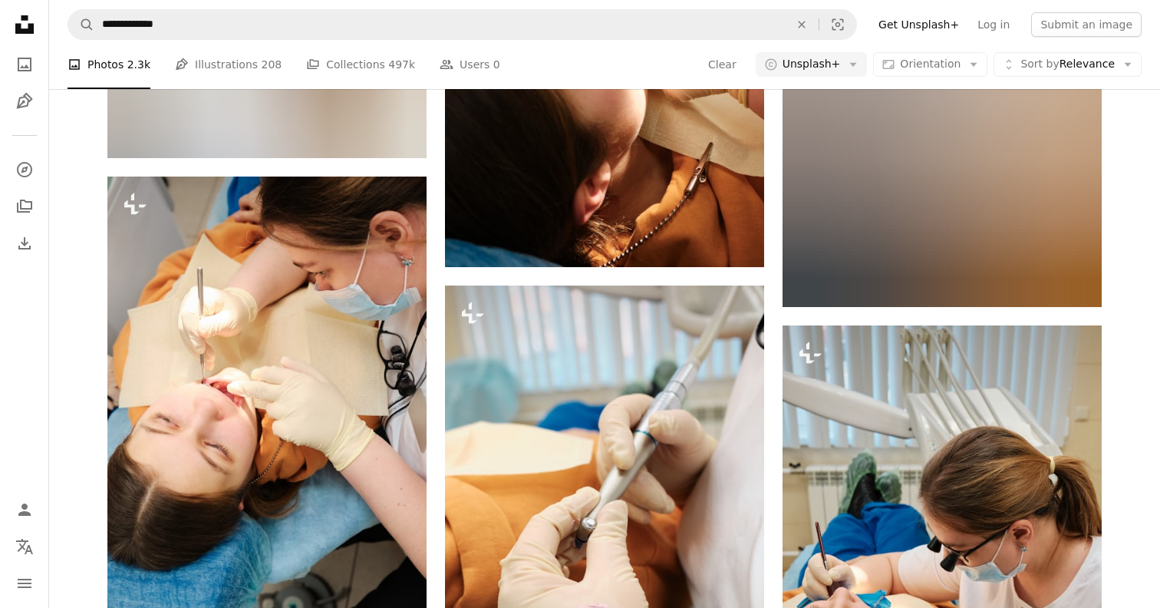
scroll to position [8597, 0]
